Goal: Information Seeking & Learning: Learn about a topic

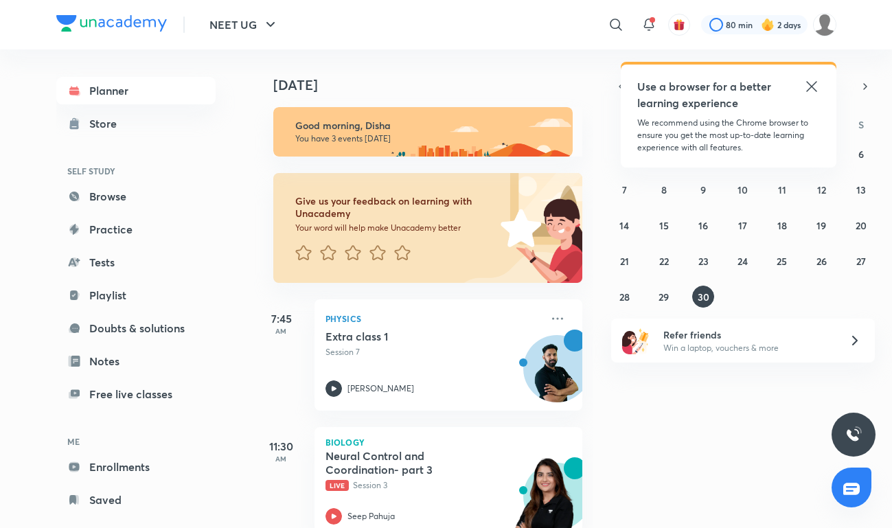
click at [812, 85] on icon at bounding box center [811, 86] width 10 height 10
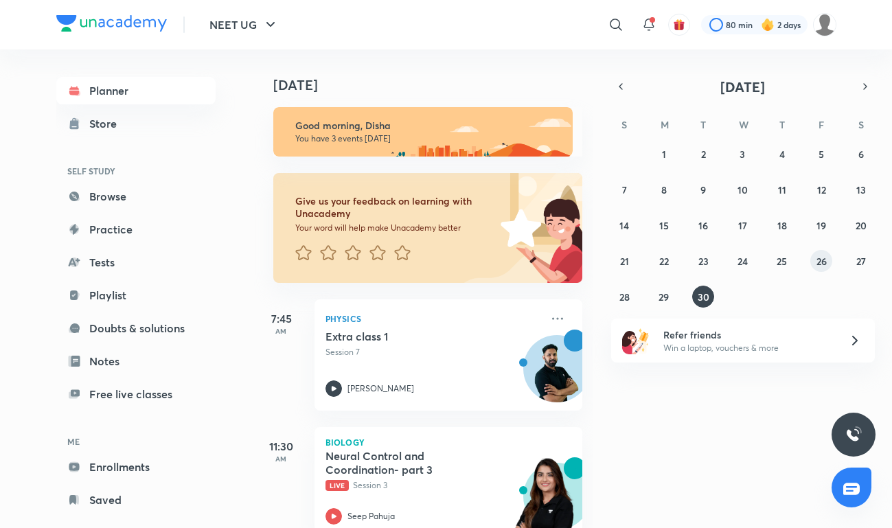
click at [816, 258] on abbr "26" at bounding box center [821, 261] width 10 height 13
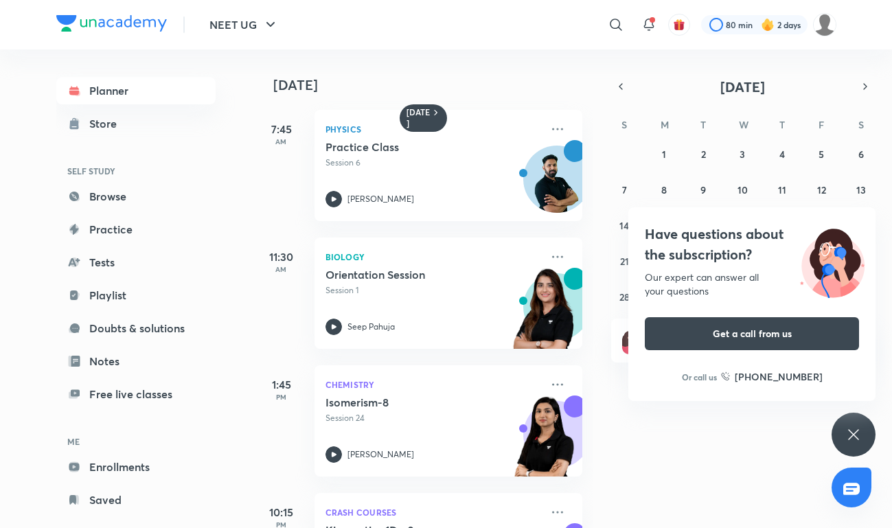
click at [864, 444] on div "Have questions about the subscription? Our expert can answer all your questions…" at bounding box center [853, 435] width 44 height 44
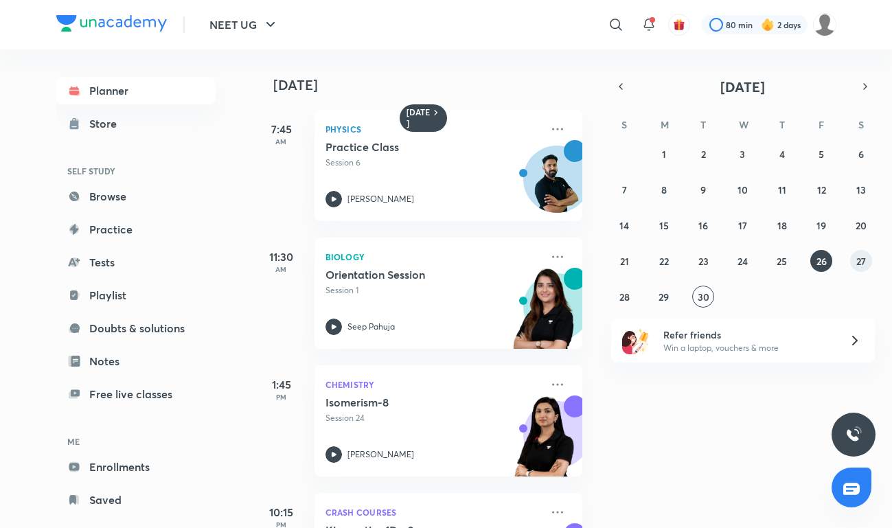
click at [866, 269] on button "27" at bounding box center [861, 261] width 22 height 22
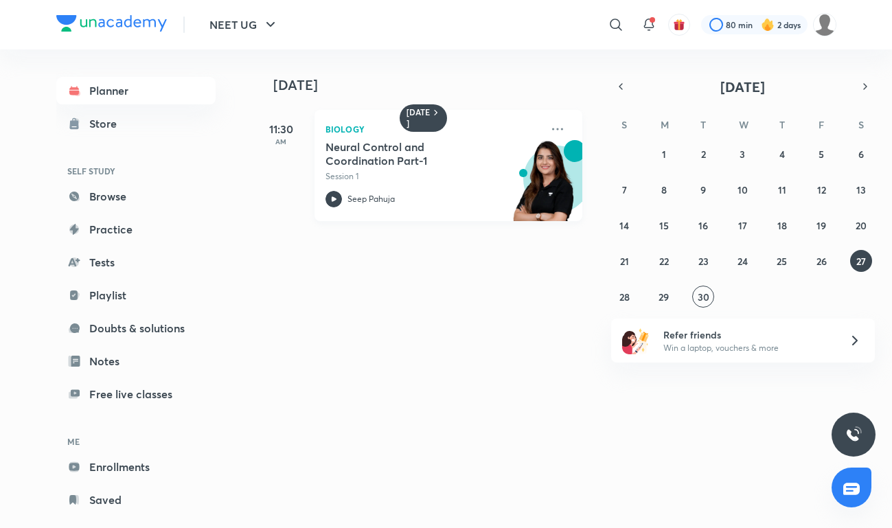
click at [360, 154] on h5 "Neural Control and Coordination Part-1" at bounding box center [410, 153] width 171 height 27
